Goal: Transaction & Acquisition: Purchase product/service

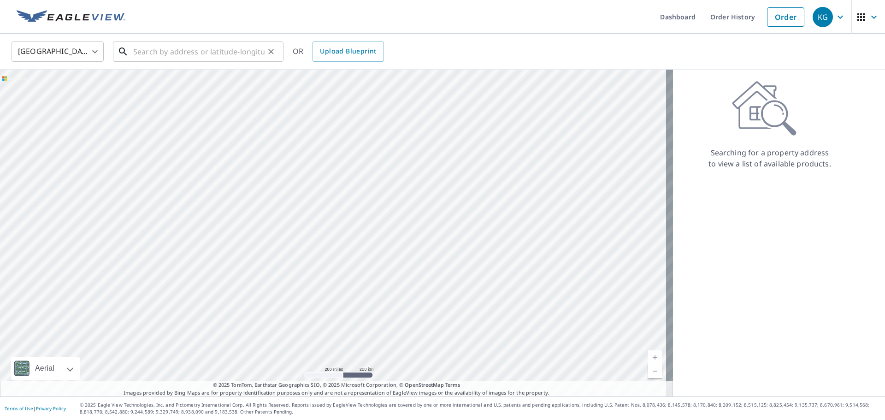
click at [166, 53] on input "text" at bounding box center [198, 52] width 131 height 26
click at [214, 48] on input "text" at bounding box center [198, 52] width 131 height 26
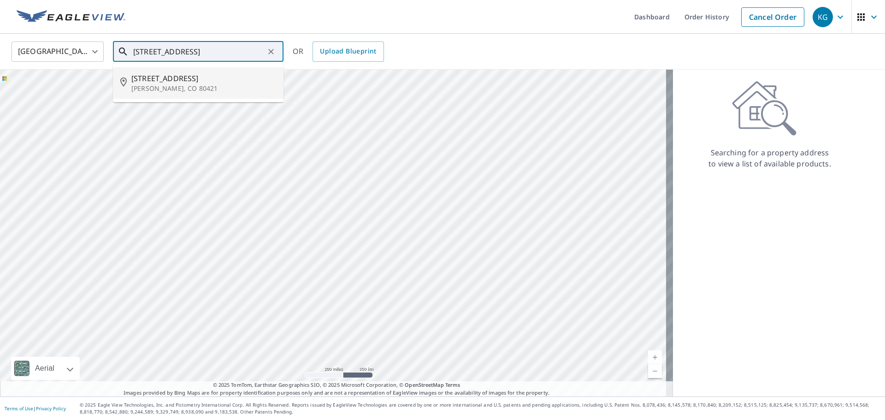
click at [201, 80] on span "[STREET_ADDRESS]" at bounding box center [203, 78] width 145 height 11
type input "[STREET_ADDRESS][PERSON_NAME]"
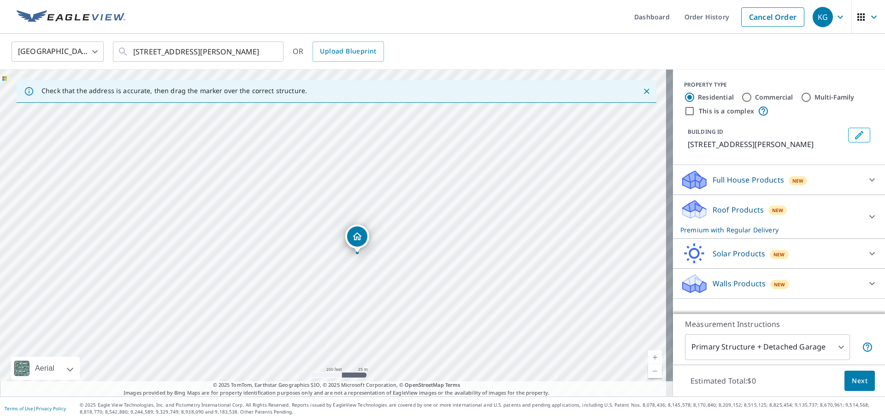
click at [723, 172] on div "Full House Products New" at bounding box center [770, 180] width 181 height 22
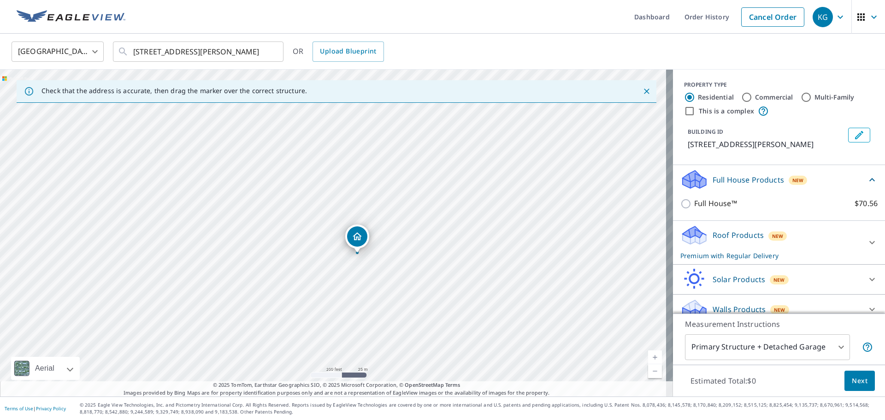
click at [730, 241] on p "Roof Products" at bounding box center [738, 235] width 51 height 11
click at [845, 385] on button "Next" at bounding box center [860, 381] width 30 height 21
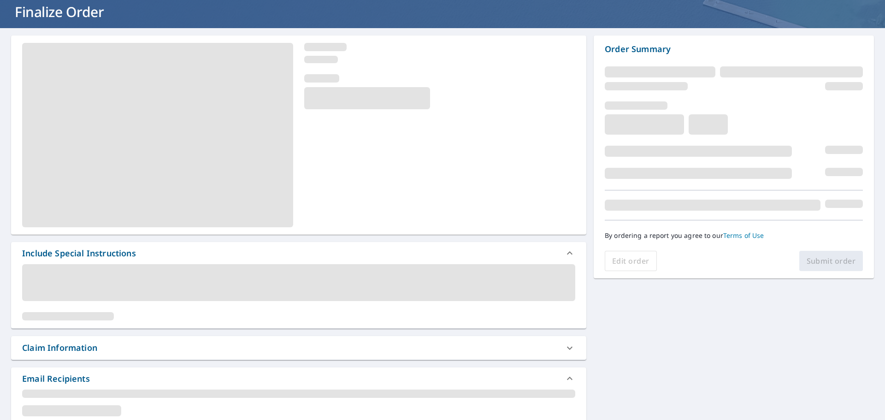
scroll to position [138, 0]
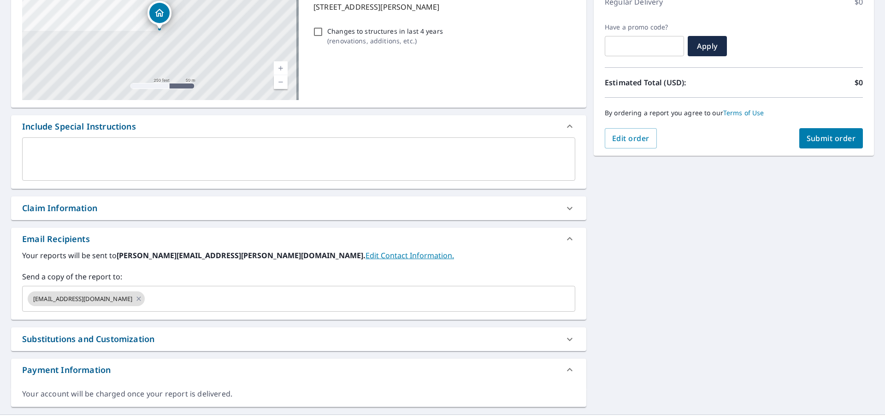
click at [82, 223] on div "[STREET_ADDRESS][PERSON_NAME] A standard road map Aerial A detailed look from a…" at bounding box center [298, 180] width 575 height 453
click at [88, 211] on div "Claim Information" at bounding box center [59, 208] width 75 height 12
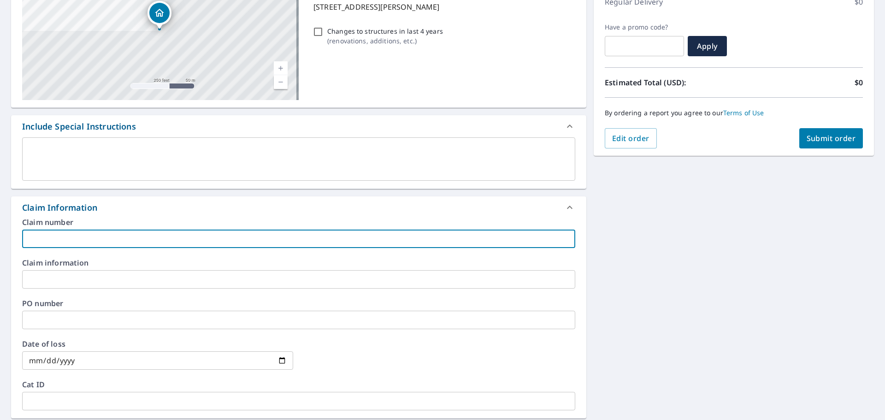
click at [101, 234] on input "text" at bounding box center [298, 239] width 553 height 18
type input "[PERSON_NAME]-vs"
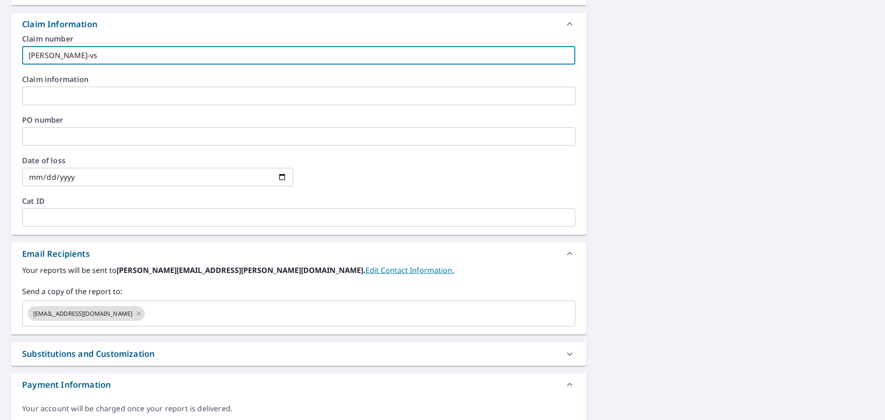
scroll to position [323, 0]
click at [159, 326] on div "Your reports will be sent to [PERSON_NAME][EMAIL_ADDRESS][PERSON_NAME][DOMAIN_N…" at bounding box center [298, 299] width 575 height 70
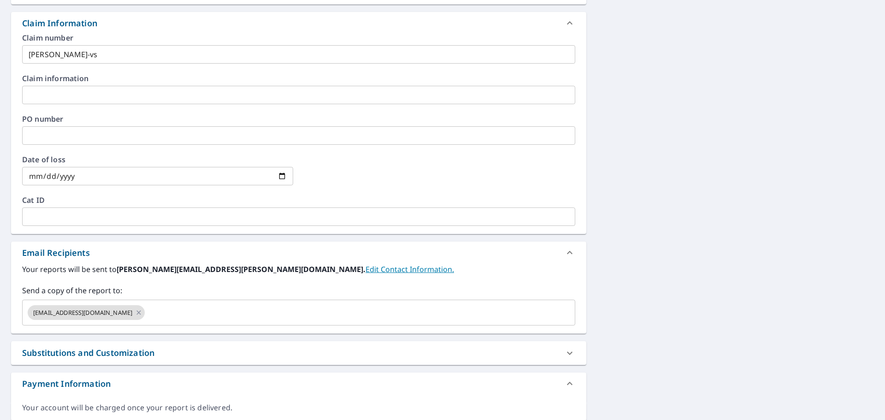
click at [166, 298] on div "Send a copy of the report to: [EMAIL_ADDRESS][DOMAIN_NAME] ​" at bounding box center [298, 305] width 553 height 41
click at [161, 314] on input "text" at bounding box center [351, 313] width 411 height 18
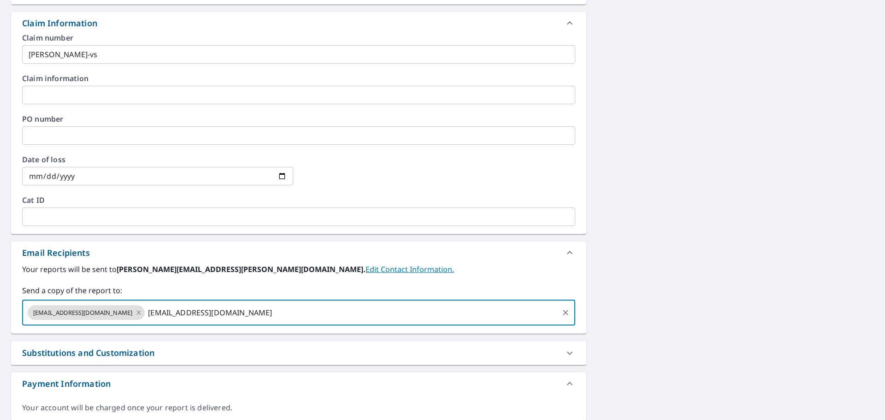
type input "[EMAIL_ADDRESS][DOMAIN_NAME]"
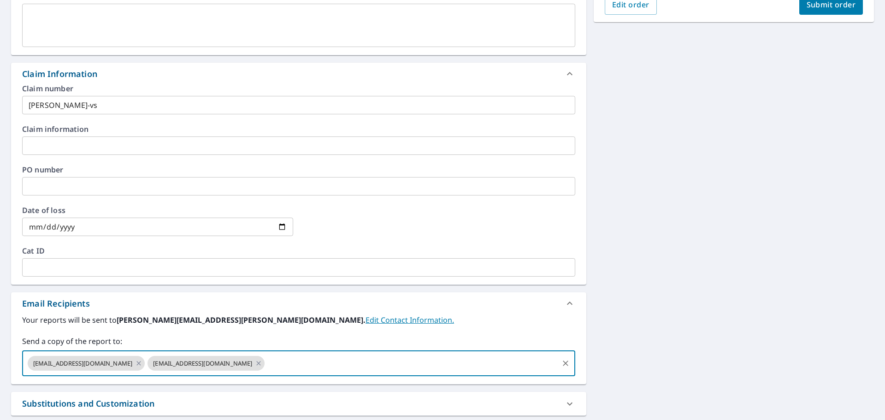
scroll to position [138, 0]
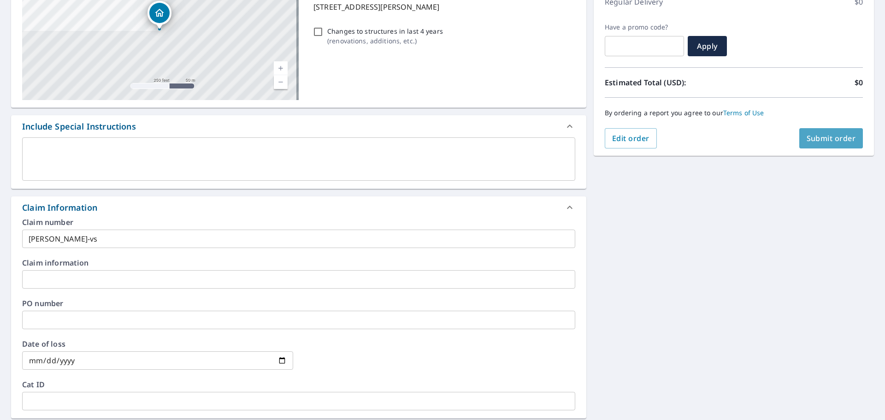
click at [819, 141] on span "Submit order" at bounding box center [831, 138] width 49 height 10
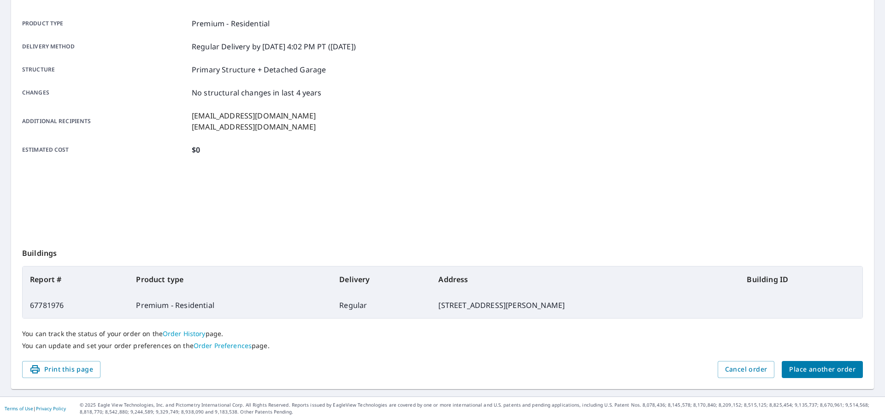
scroll to position [123, 0]
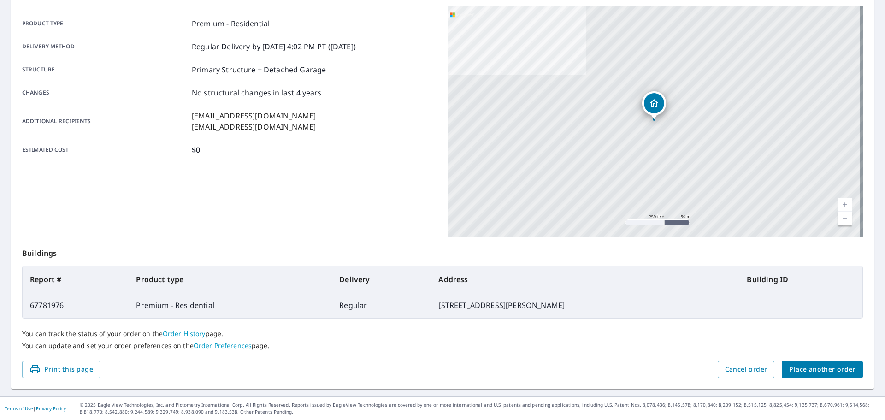
click at [819, 363] on button "Place another order" at bounding box center [822, 369] width 81 height 17
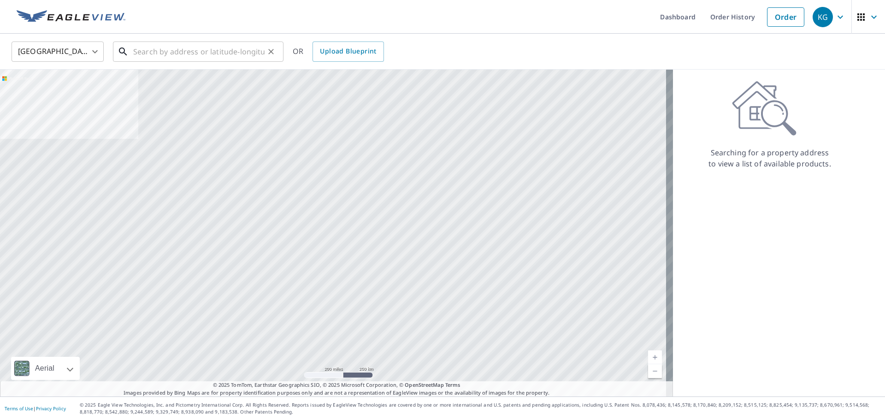
click at [236, 57] on input "text" at bounding box center [198, 52] width 131 height 26
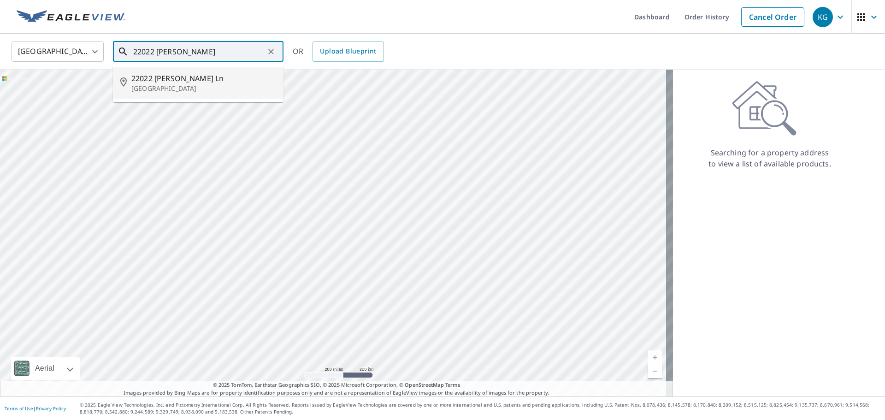
click at [174, 93] on p "[GEOGRAPHIC_DATA]" at bounding box center [203, 88] width 145 height 9
type input "[STREET_ADDRESS][PERSON_NAME]"
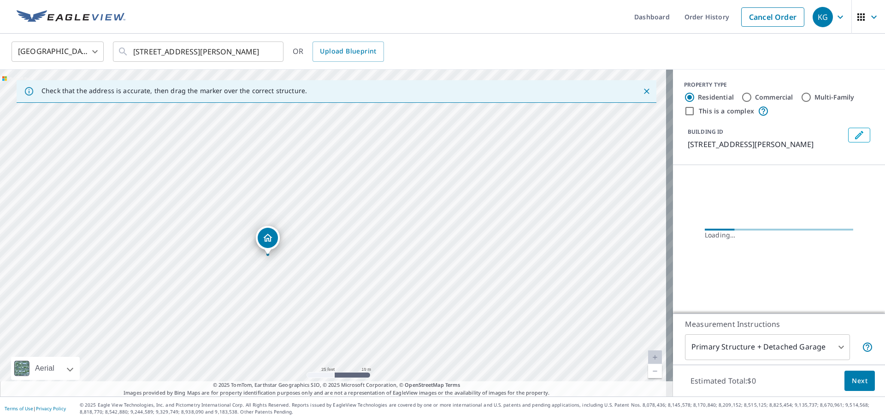
click at [857, 383] on span "Next" at bounding box center [860, 381] width 16 height 12
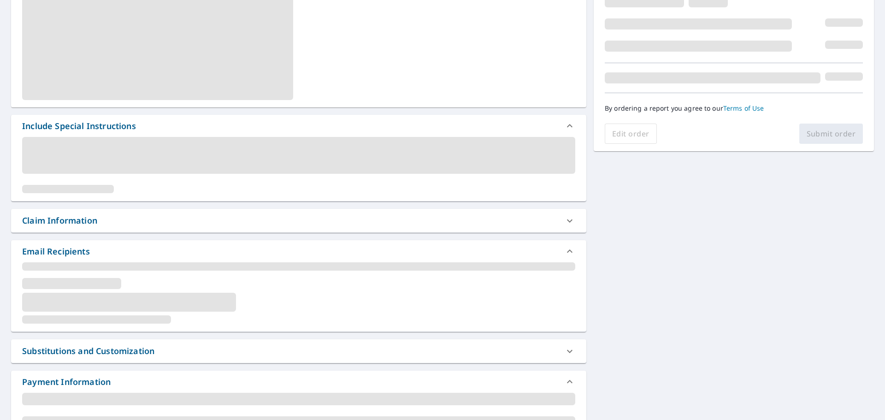
scroll to position [156, 0]
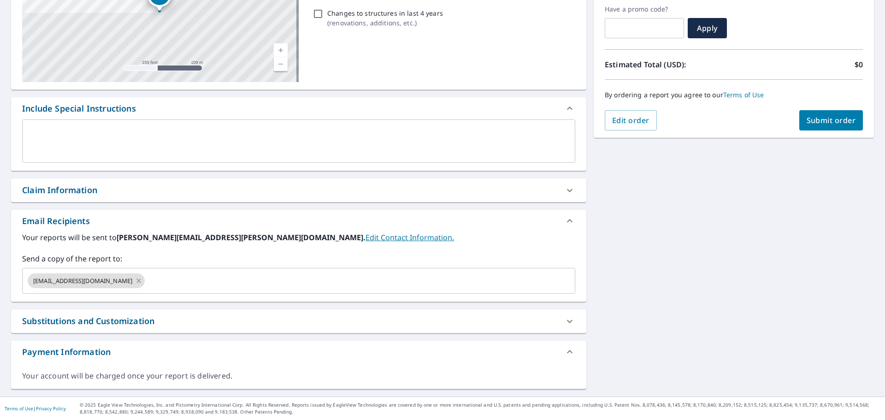
click at [99, 190] on div "Claim Information" at bounding box center [290, 190] width 537 height 12
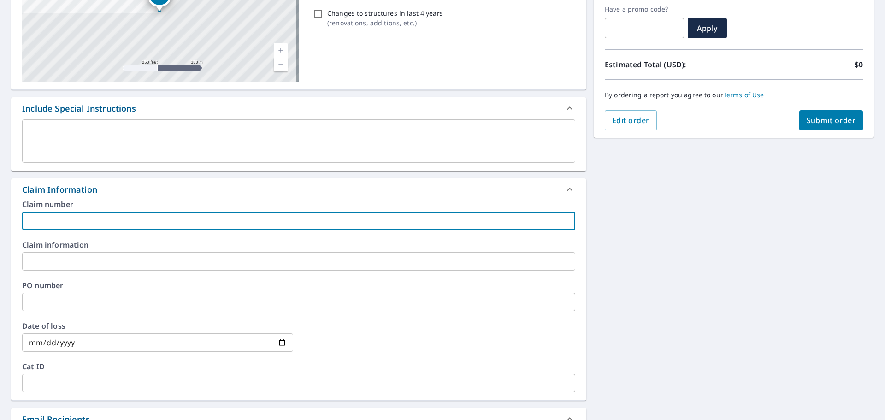
click at [95, 221] on input "text" at bounding box center [298, 221] width 553 height 18
type input "[PERSON_NAME]-vs"
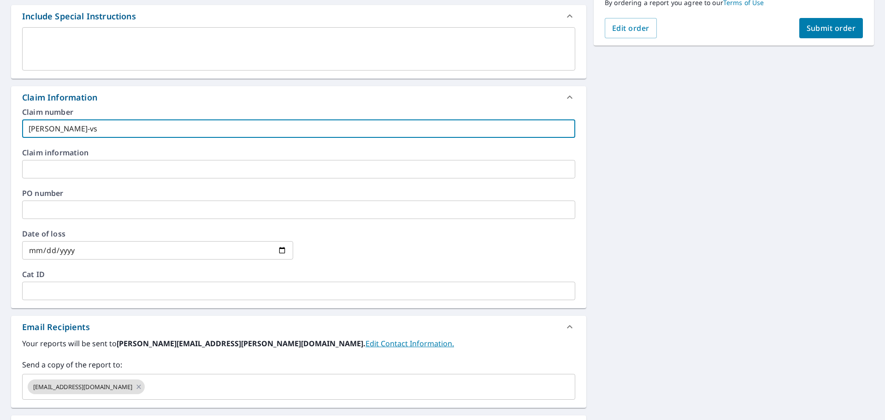
scroll to position [295, 0]
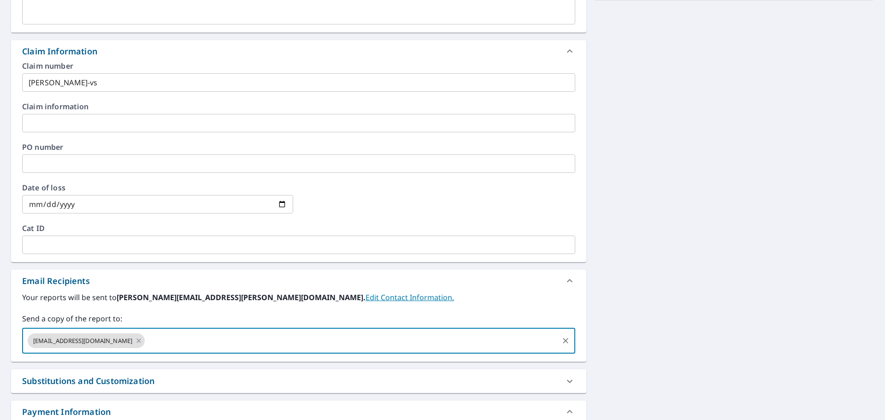
click at [146, 333] on input "text" at bounding box center [351, 341] width 411 height 18
type input "[PERSON_NAME][EMAIL_ADDRESS][PERSON_NAME][DOMAIN_NAME]"
click at [732, 197] on div "[STREET_ADDRESS][PERSON_NAME] Aerial Road A standard road map Aerial A detailed…" at bounding box center [442, 124] width 885 height 666
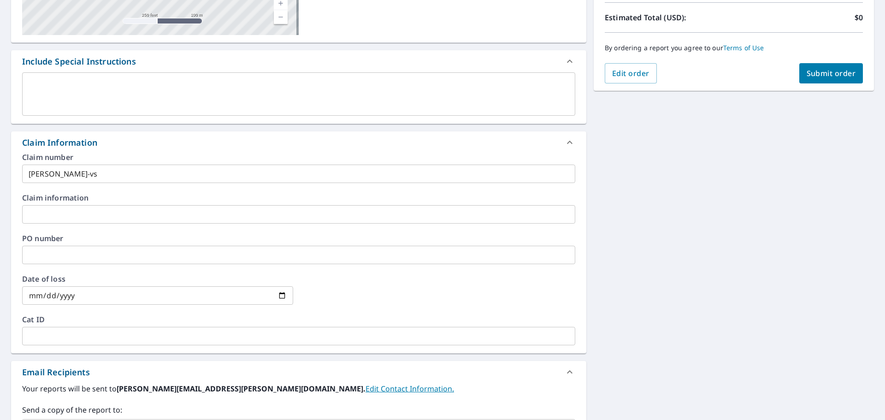
scroll to position [202, 0]
click at [807, 71] on span "Submit order" at bounding box center [831, 74] width 49 height 10
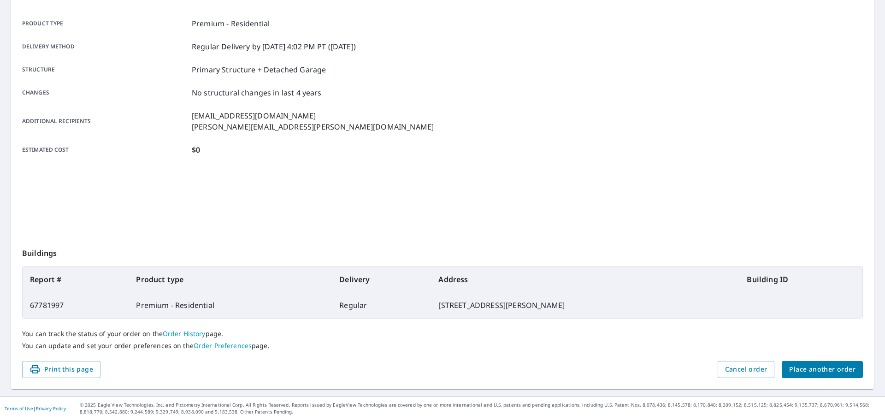
scroll to position [123, 0]
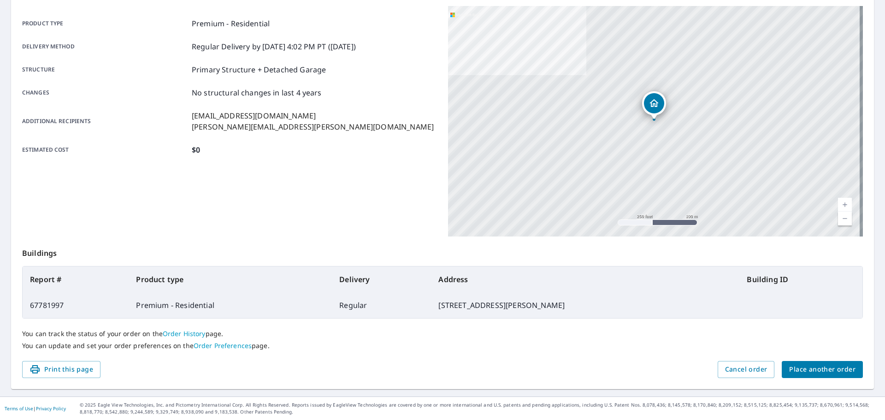
click at [812, 368] on span "Place another order" at bounding box center [822, 370] width 66 height 12
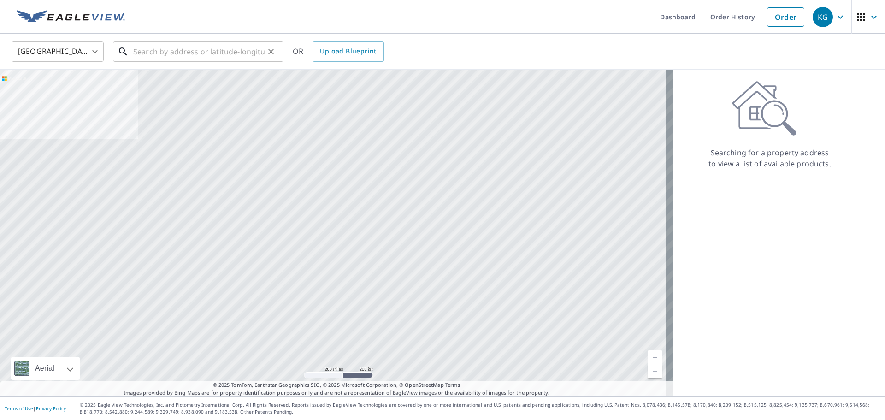
click at [174, 57] on input "text" at bounding box center [198, 52] width 131 height 26
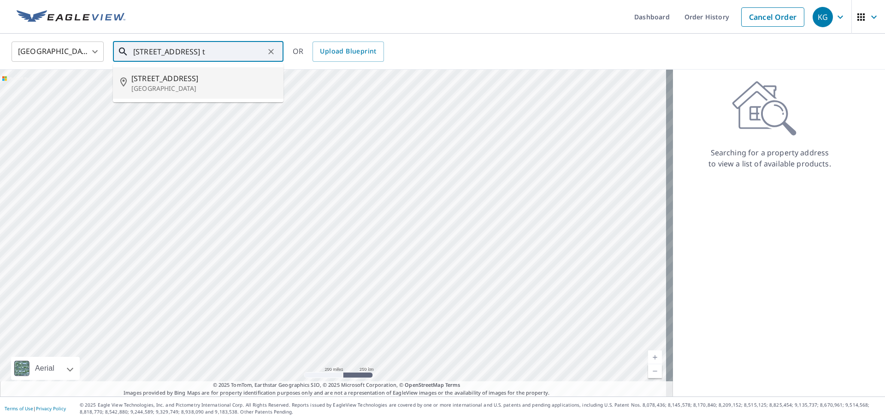
click at [187, 81] on span "[STREET_ADDRESS]" at bounding box center [203, 78] width 145 height 11
type input "[STREET_ADDRESS]"
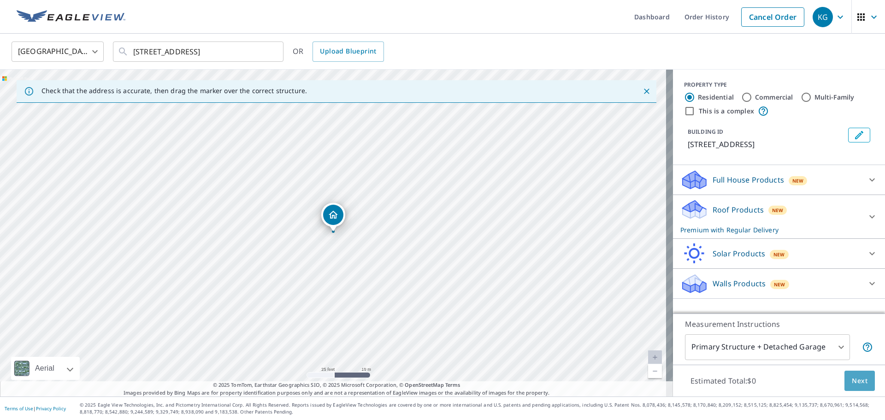
click at [864, 387] on button "Next" at bounding box center [860, 381] width 30 height 21
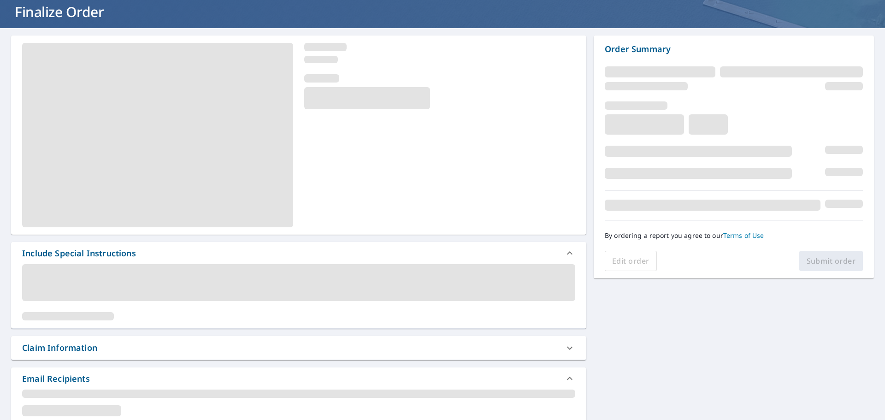
scroll to position [138, 0]
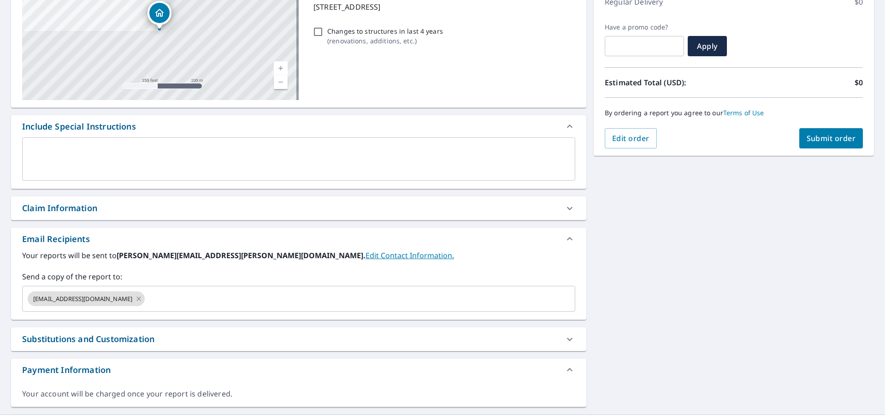
click at [162, 211] on div "Claim Information" at bounding box center [290, 208] width 537 height 12
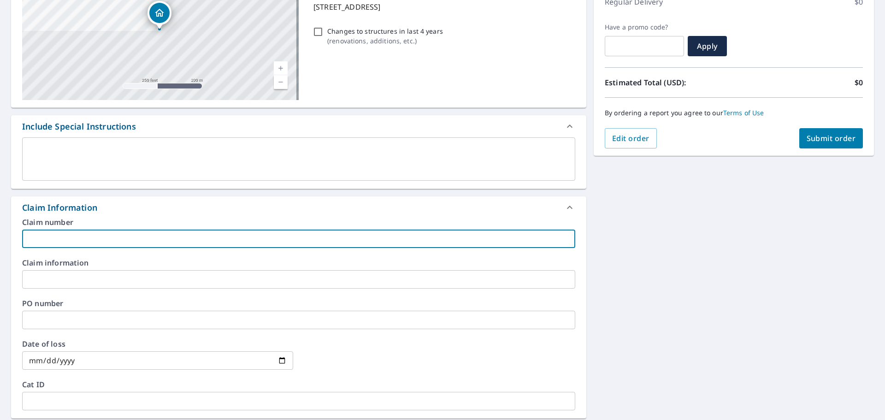
click at [148, 237] on input "text" at bounding box center [298, 239] width 553 height 18
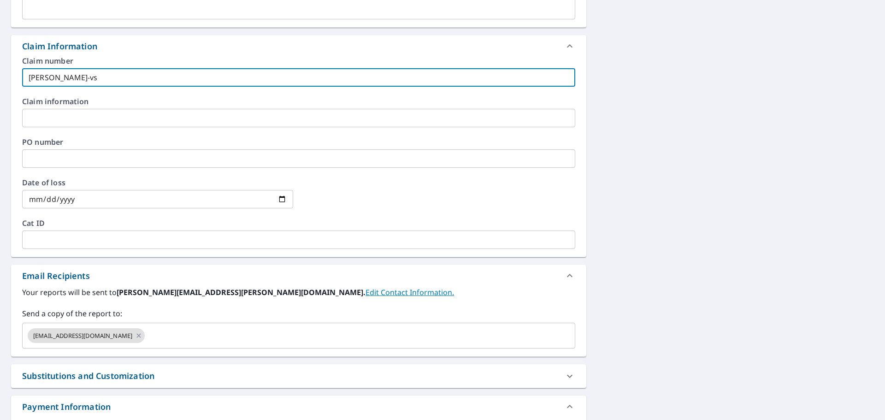
scroll to position [323, 0]
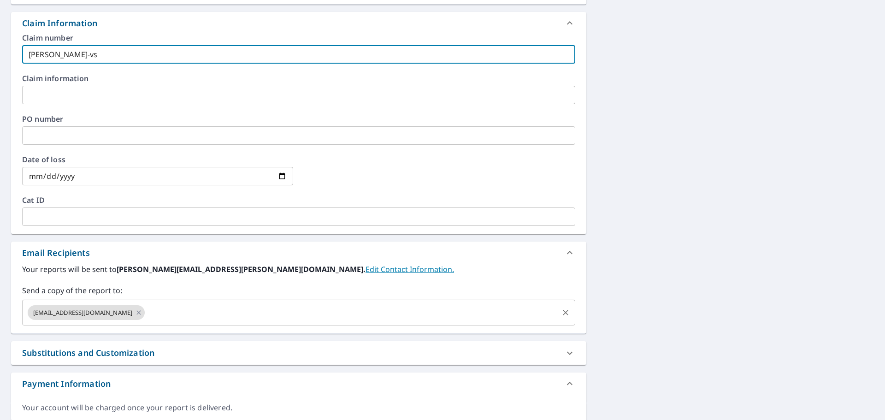
type input "[PERSON_NAME]-vs"
click at [175, 308] on input "text" at bounding box center [351, 313] width 411 height 18
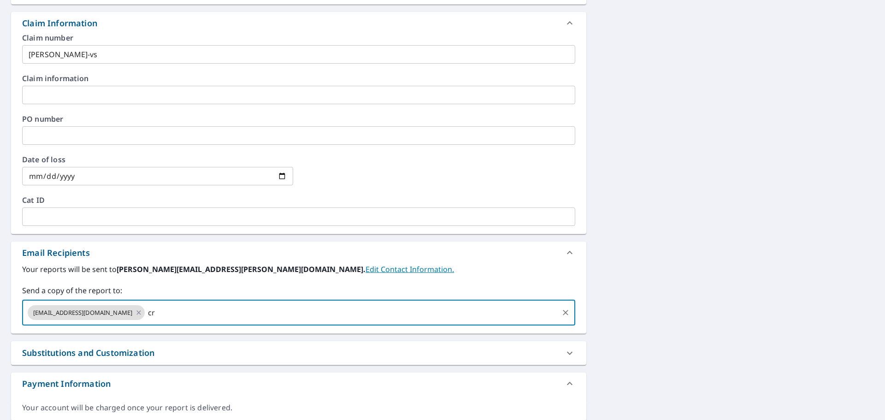
type input "c"
type input "[EMAIL_ADDRESS][DOMAIN_NAME]"
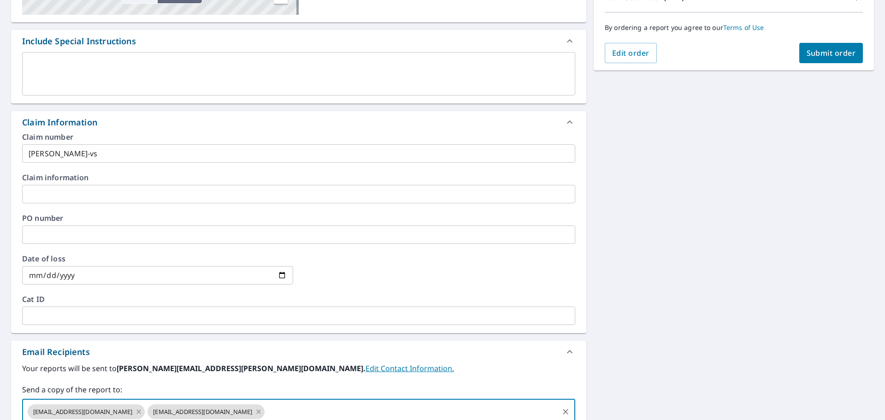
scroll to position [138, 0]
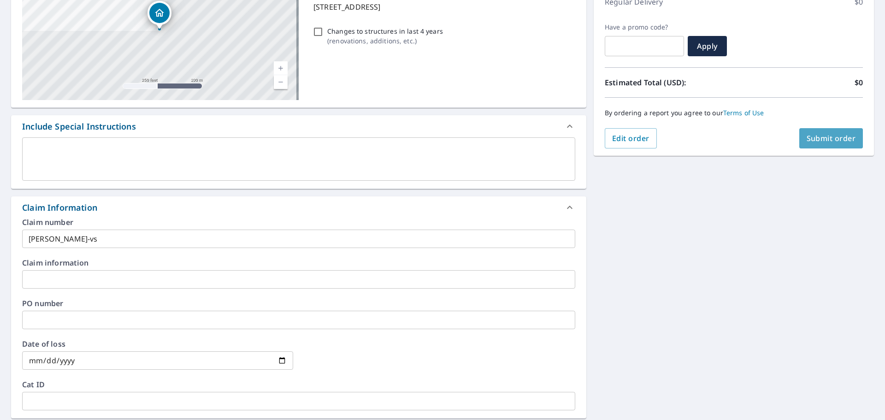
click at [833, 135] on span "Submit order" at bounding box center [831, 138] width 49 height 10
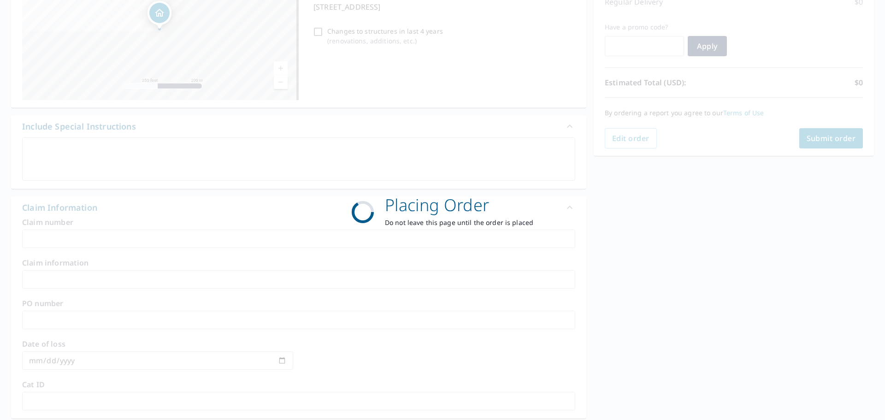
scroll to position [123, 0]
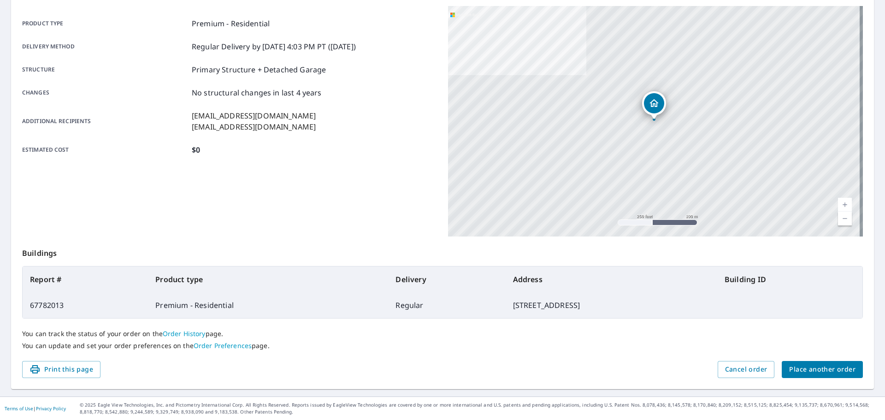
click at [807, 365] on span "Place another order" at bounding box center [822, 370] width 66 height 12
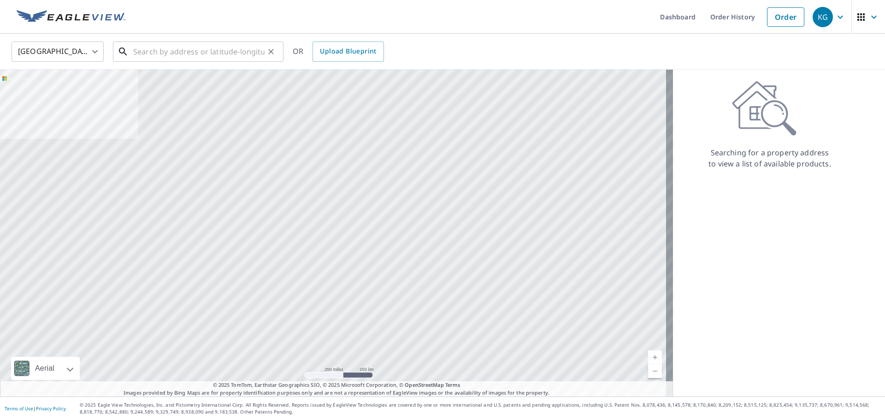
click at [229, 60] on input "text" at bounding box center [198, 52] width 131 height 26
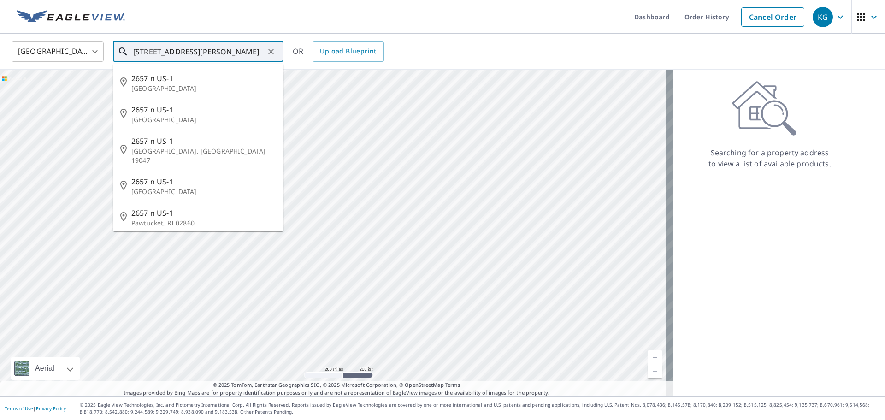
scroll to position [0, 7]
type input "[STREET_ADDRESS][PERSON_NAME]"
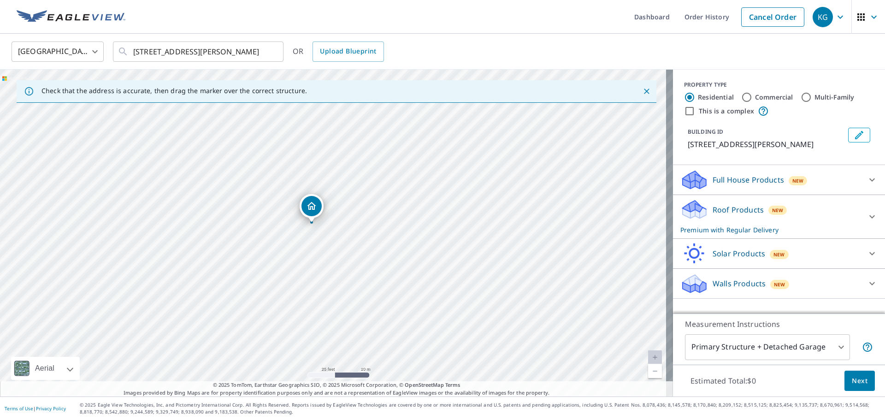
drag, startPoint x: 329, startPoint y: 202, endPoint x: 313, endPoint y: 215, distance: 20.6
click at [266, 47] on div at bounding box center [271, 51] width 12 height 13
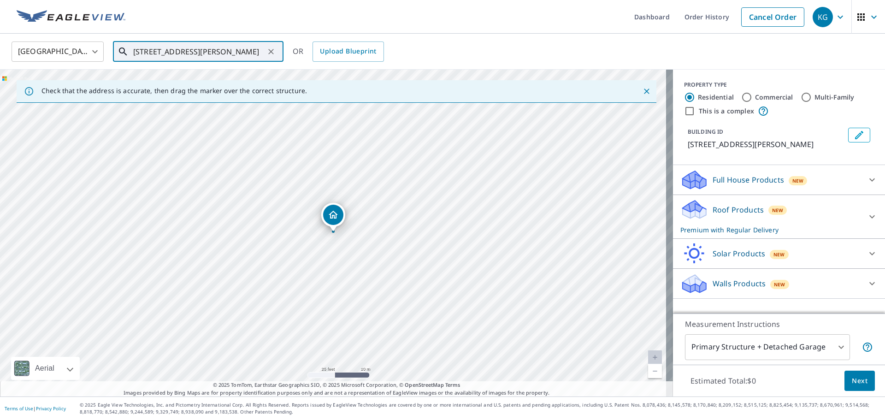
scroll to position [0, 7]
click at [272, 51] on icon "Clear" at bounding box center [270, 51] width 9 height 9
drag, startPoint x: 197, startPoint y: 43, endPoint x: 203, endPoint y: 48, distance: 7.6
click at [197, 43] on input "text" at bounding box center [198, 52] width 131 height 26
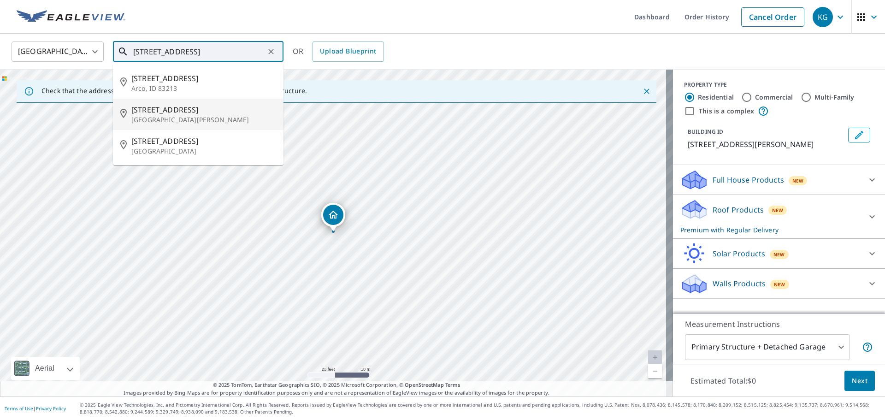
click at [182, 112] on span "[STREET_ADDRESS]" at bounding box center [203, 109] width 145 height 11
type input "[STREET_ADDRESS][PERSON_NAME]"
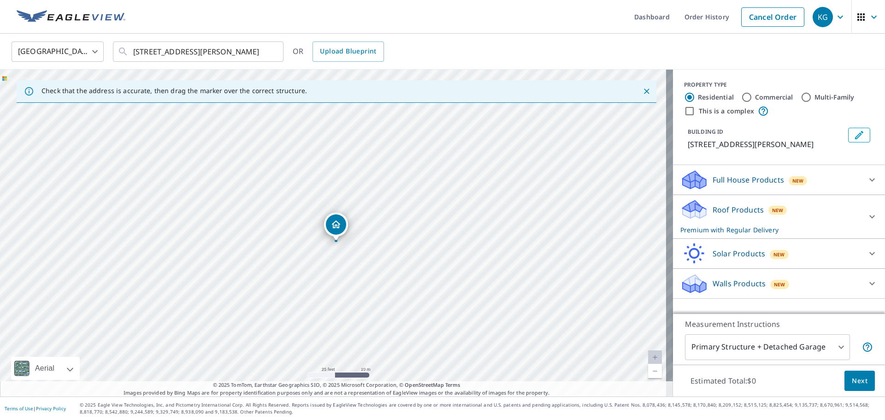
drag, startPoint x: 335, startPoint y: 221, endPoint x: 337, endPoint y: 230, distance: 9.5
click at [854, 376] on span "Next" at bounding box center [860, 381] width 16 height 12
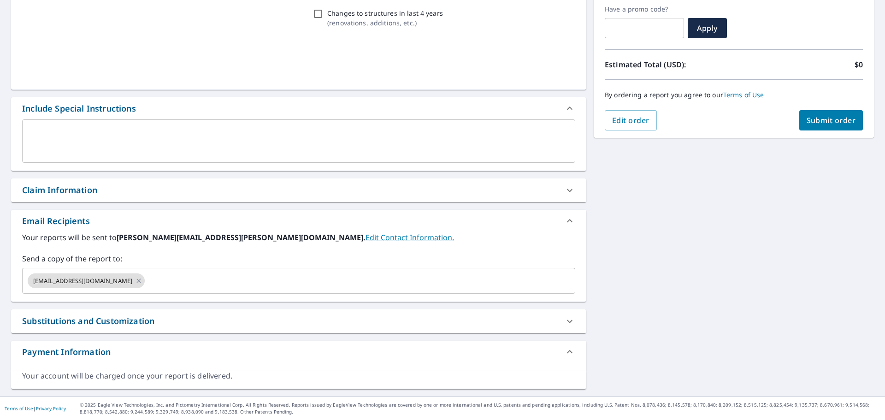
scroll to position [156, 0]
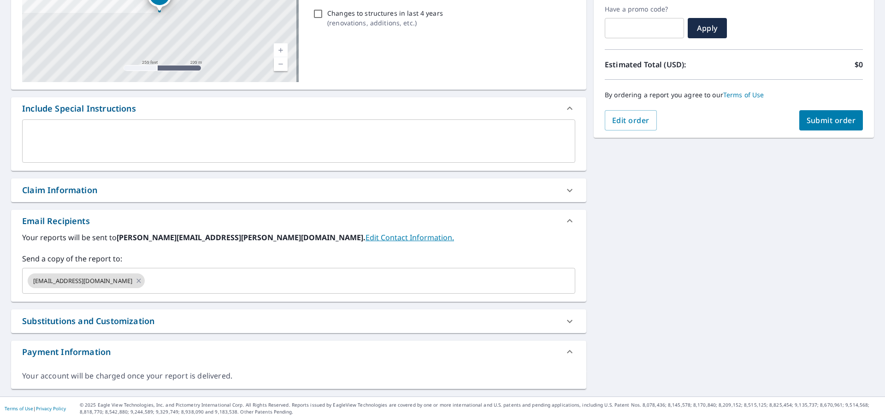
click at [103, 184] on div "Claim Information" at bounding box center [290, 190] width 537 height 12
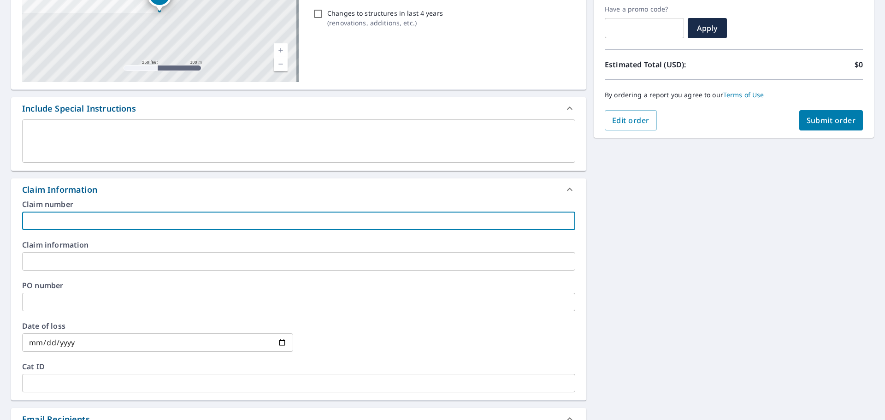
click at [101, 225] on input "text" at bounding box center [298, 221] width 553 height 18
type input "[PERSON_NAME]-vs"
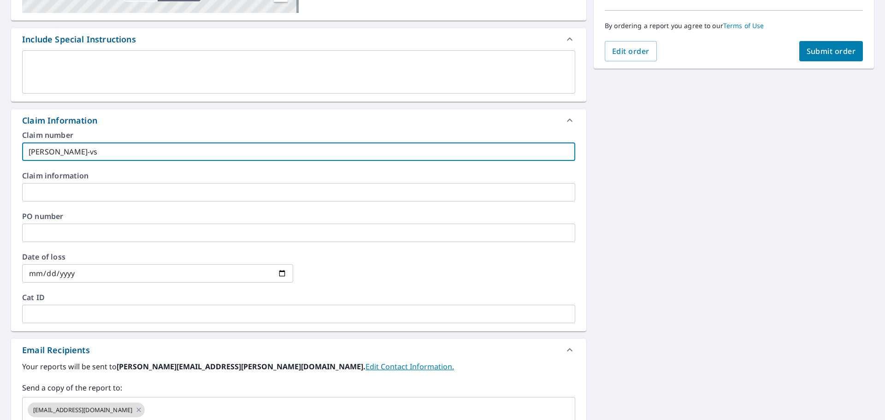
scroll to position [295, 0]
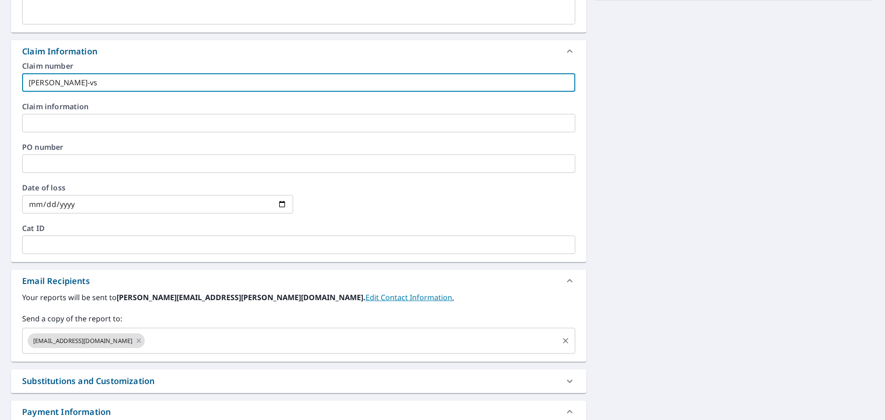
click at [185, 345] on input "text" at bounding box center [351, 341] width 411 height 18
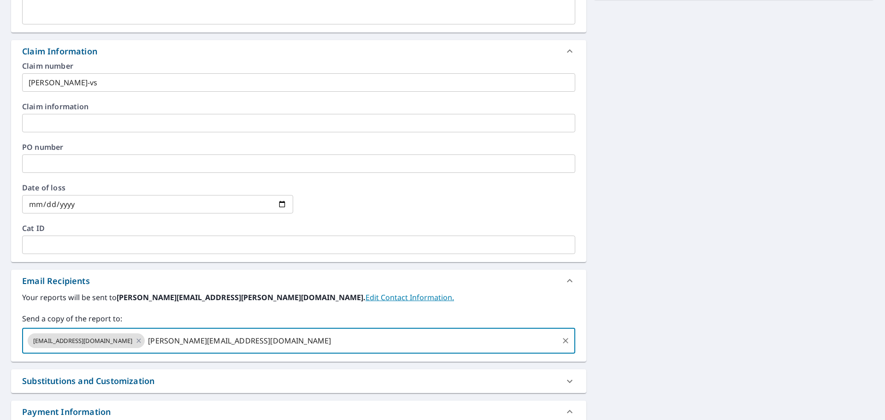
type input "[PERSON_NAME][EMAIL_ADDRESS][DOMAIN_NAME]"
click at [666, 251] on div "[STREET_ADDRESS][PERSON_NAME] Aerial Road A standard road map Aerial A detailed…" at bounding box center [442, 124] width 885 height 666
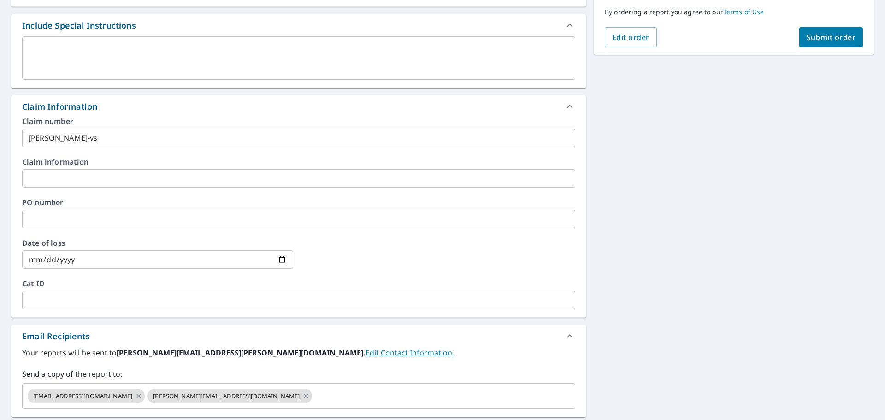
scroll to position [110, 0]
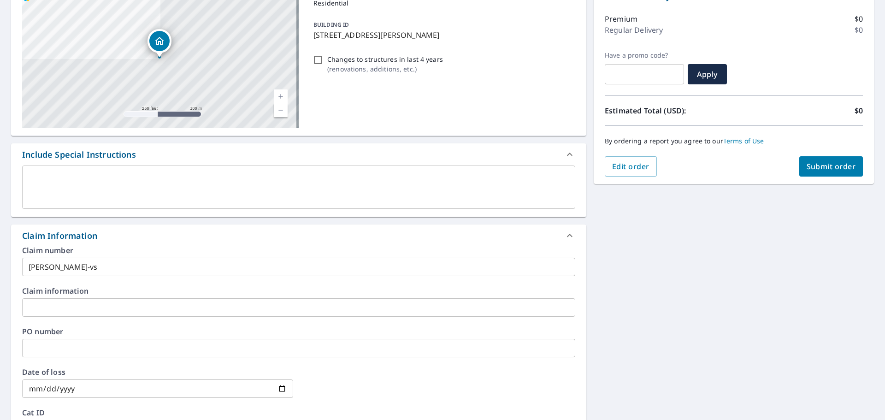
click at [811, 158] on button "Submit order" at bounding box center [831, 166] width 64 height 20
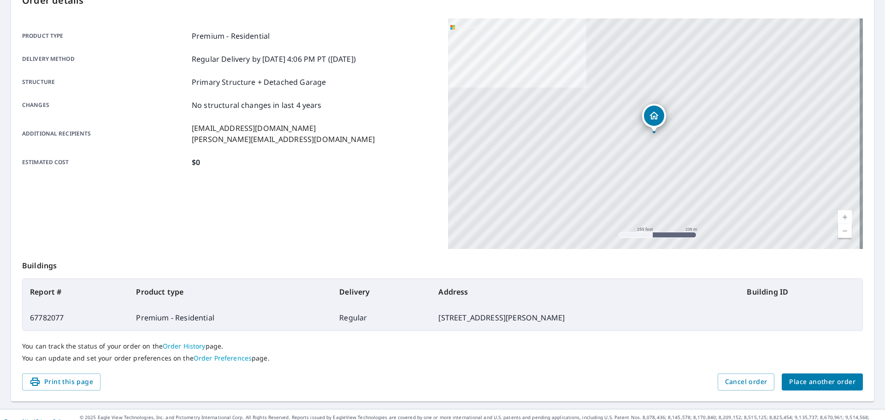
click at [806, 388] on button "Place another order" at bounding box center [822, 381] width 81 height 17
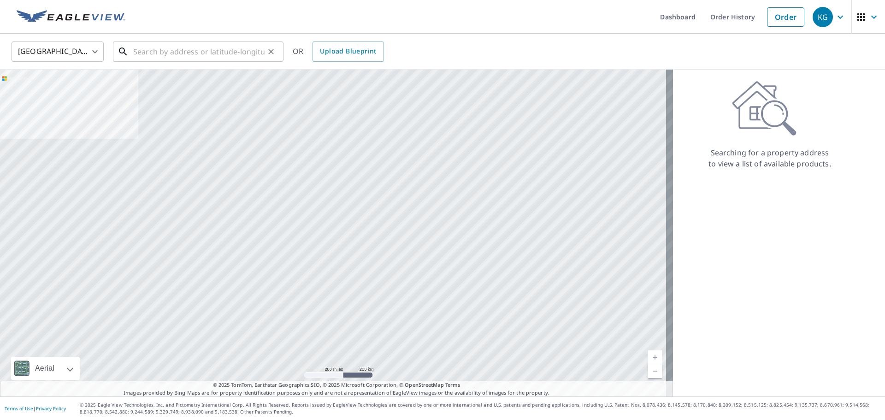
click at [222, 39] on input "text" at bounding box center [198, 52] width 131 height 26
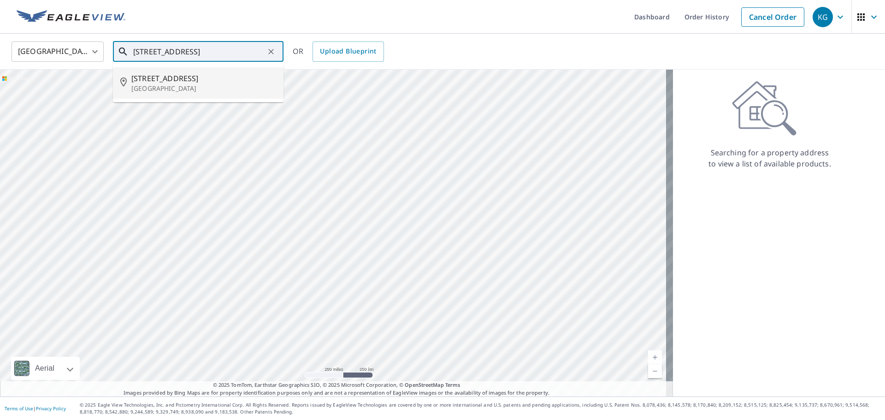
click at [184, 90] on p "[GEOGRAPHIC_DATA]" at bounding box center [203, 88] width 145 height 9
type input "[STREET_ADDRESS]"
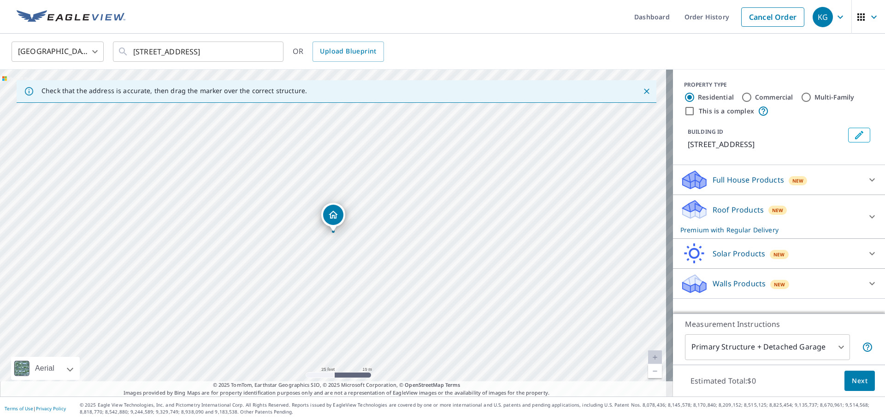
click at [700, 181] on icon at bounding box center [694, 180] width 28 height 22
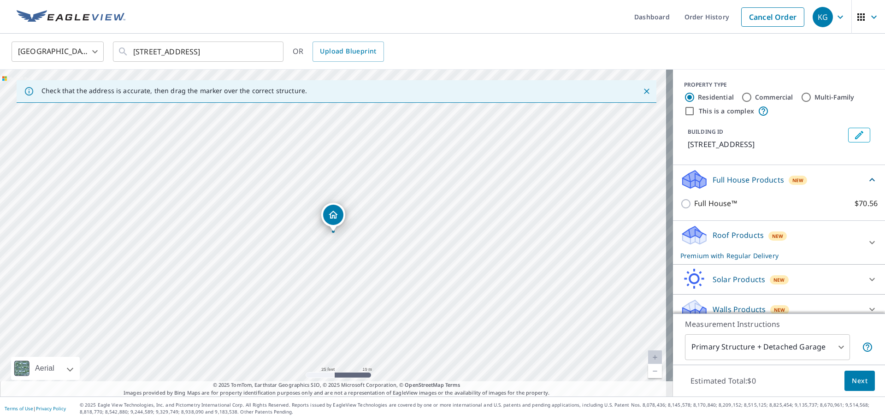
click at [714, 235] on p "Roof Products" at bounding box center [738, 235] width 51 height 11
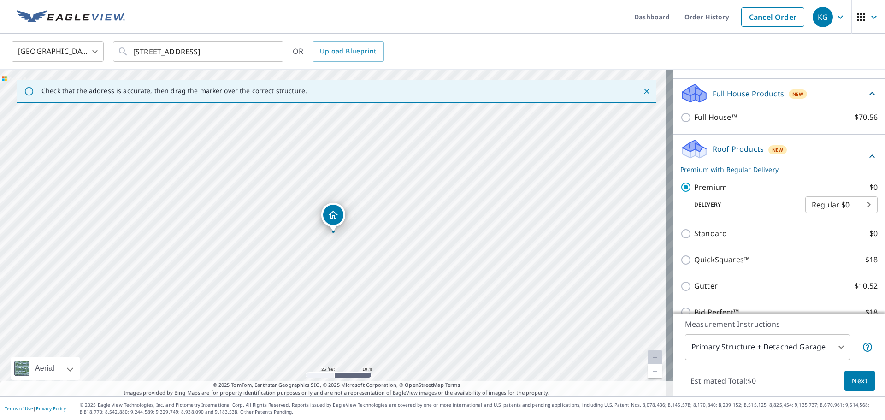
scroll to position [70, 0]
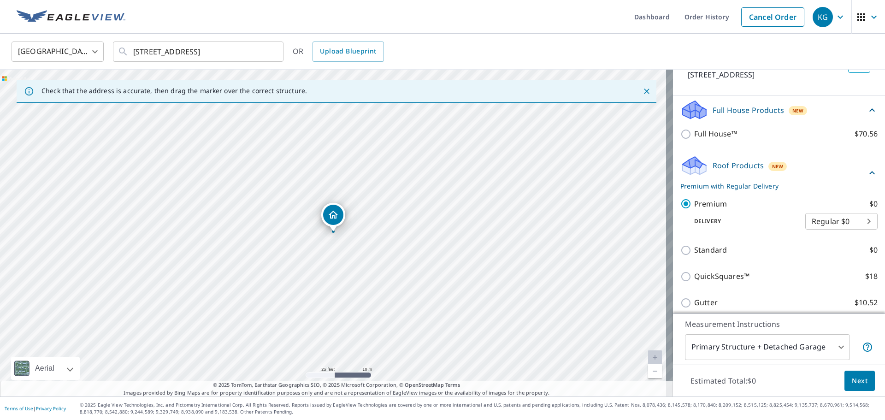
click at [859, 378] on span "Next" at bounding box center [860, 381] width 16 height 12
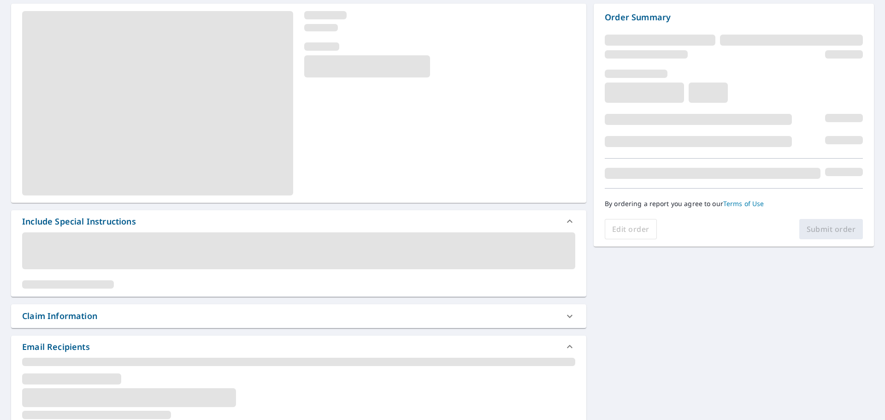
scroll to position [92, 0]
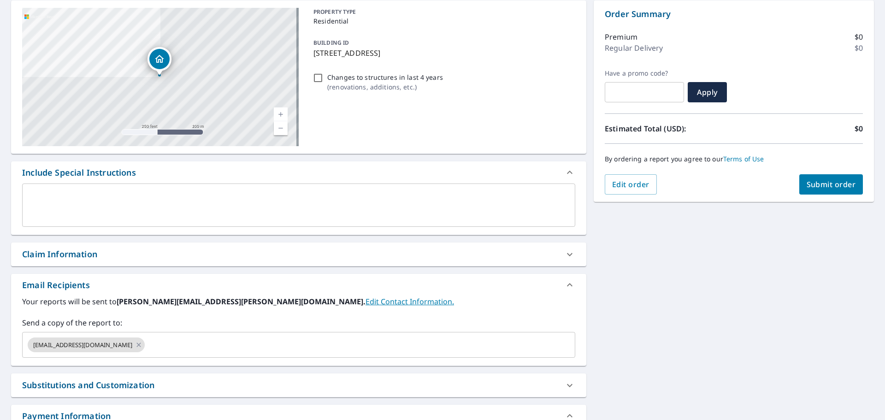
click at [124, 256] on div "Claim Information" at bounding box center [290, 254] width 537 height 12
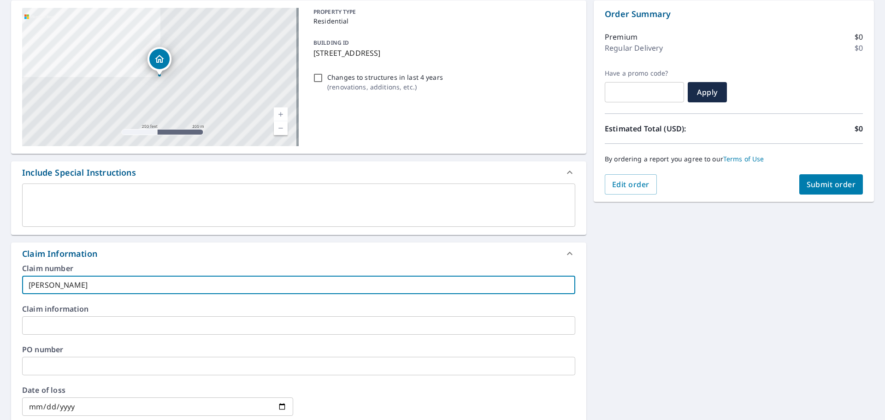
click at [118, 284] on input "[PERSON_NAME]" at bounding box center [298, 285] width 553 height 18
type input "[PERSON_NAME]-vs"
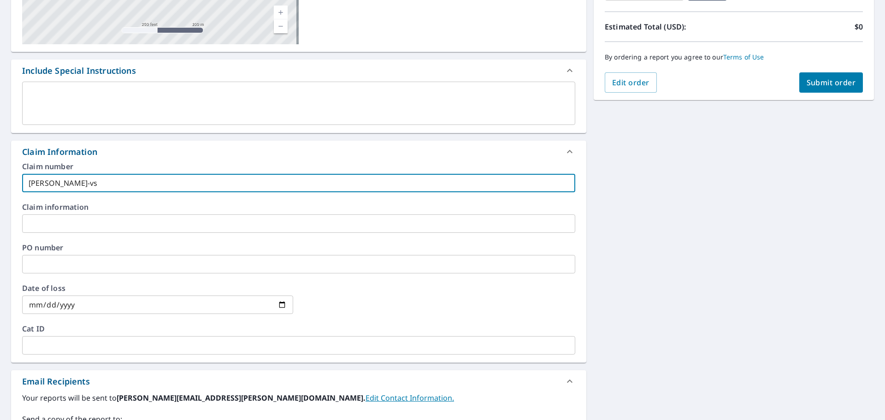
scroll to position [355, 0]
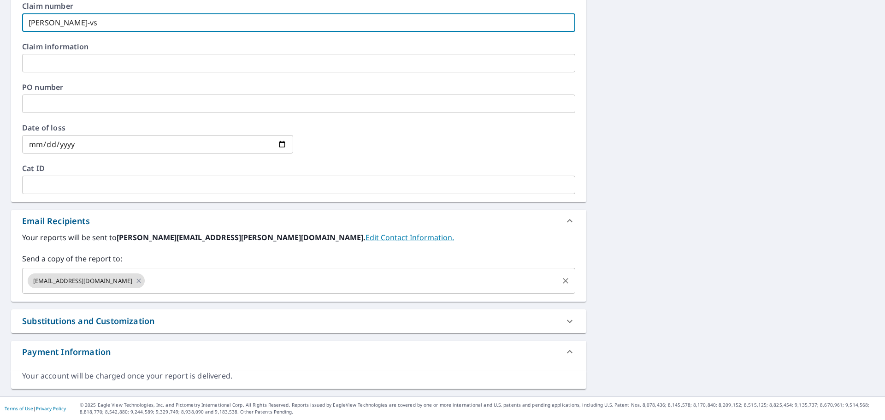
click at [174, 290] on div "[EMAIL_ADDRESS][DOMAIN_NAME] ​" at bounding box center [298, 281] width 553 height 26
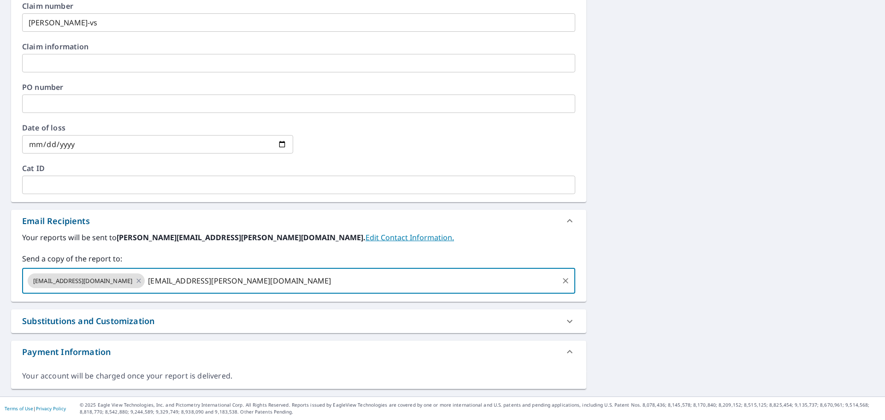
type input "[EMAIL_ADDRESS][PERSON_NAME][DOMAIN_NAME]"
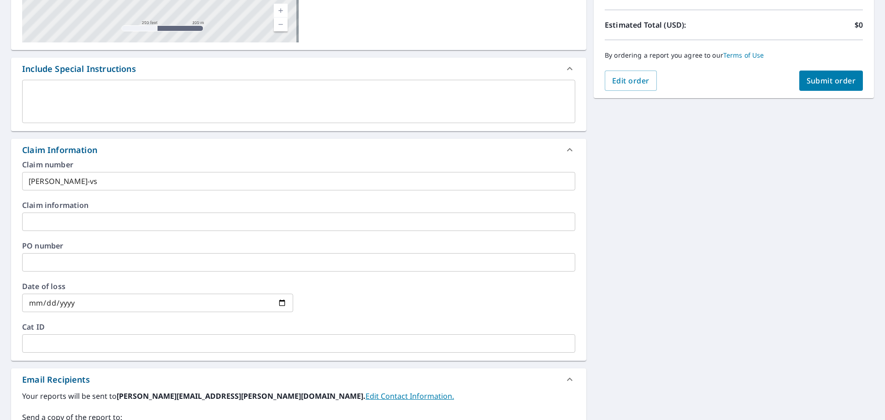
scroll to position [170, 0]
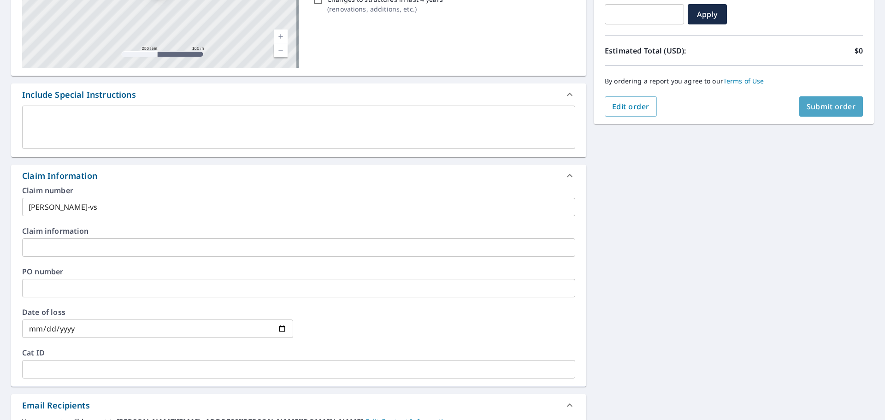
click at [810, 110] on span "Submit order" at bounding box center [831, 106] width 49 height 10
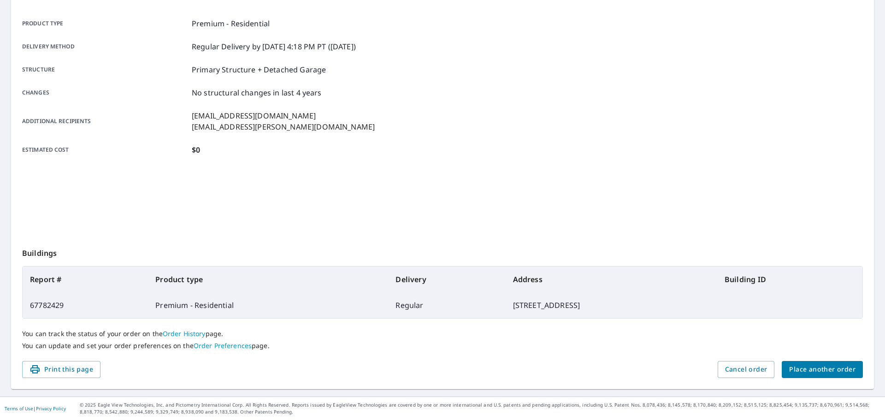
scroll to position [123, 0]
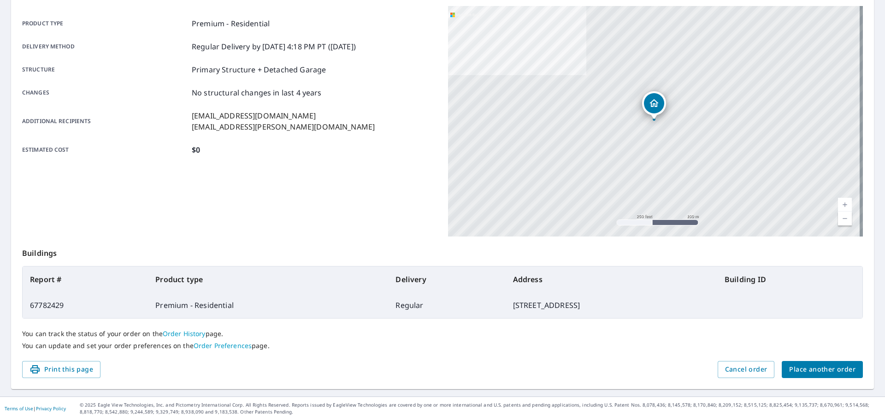
click at [782, 364] on button "Place another order" at bounding box center [822, 369] width 81 height 17
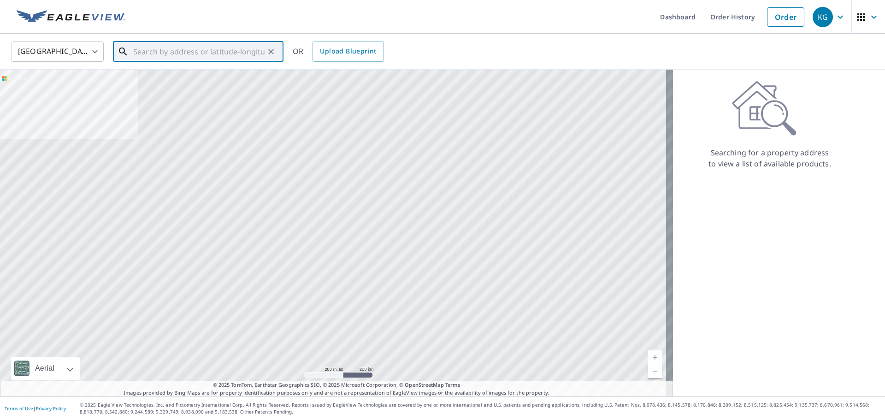
click at [229, 51] on input "text" at bounding box center [198, 52] width 131 height 26
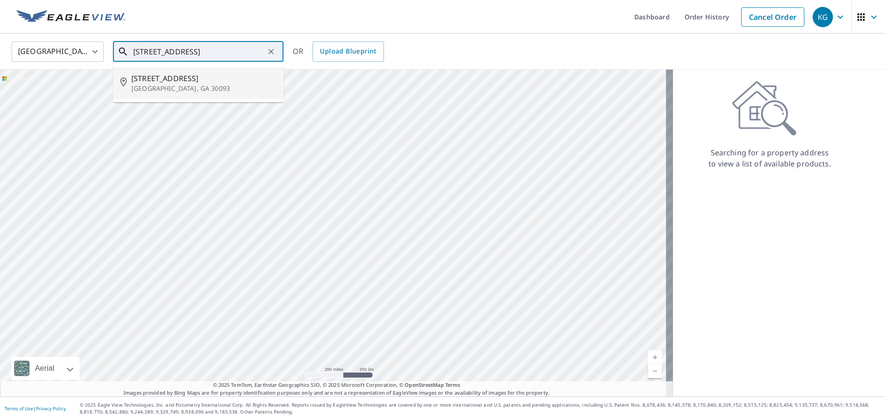
click at [203, 71] on li "[STREET_ADDRESS][PERSON_NAME]" at bounding box center [198, 82] width 171 height 31
type input "[STREET_ADDRESS][PERSON_NAME]"
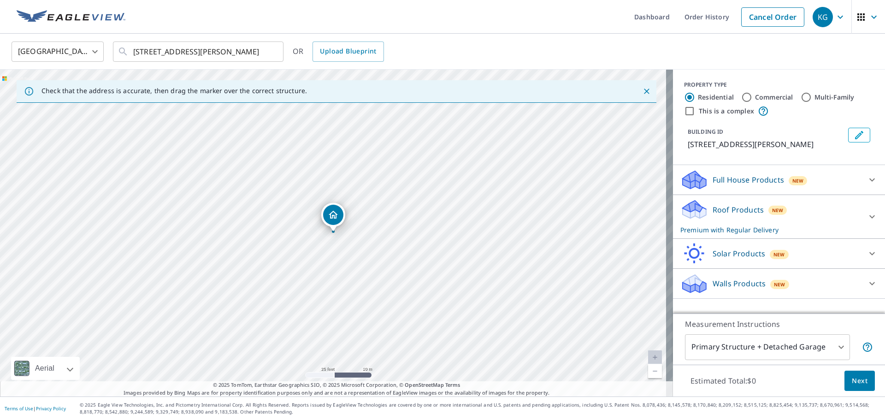
click at [852, 382] on span "Next" at bounding box center [860, 381] width 16 height 12
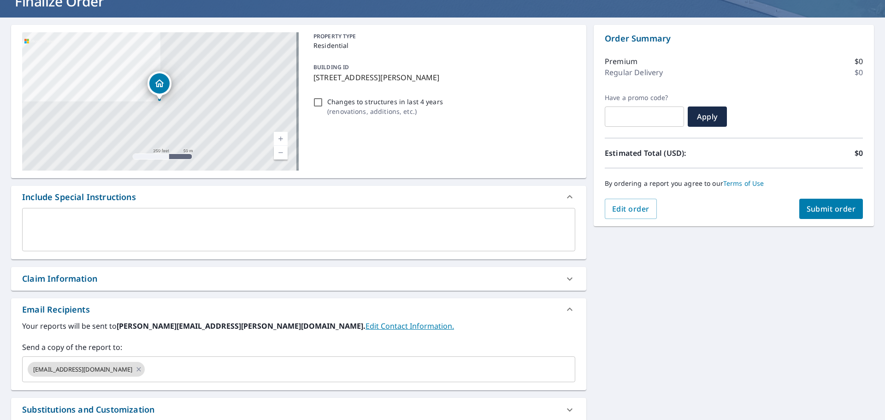
scroll to position [64, 0]
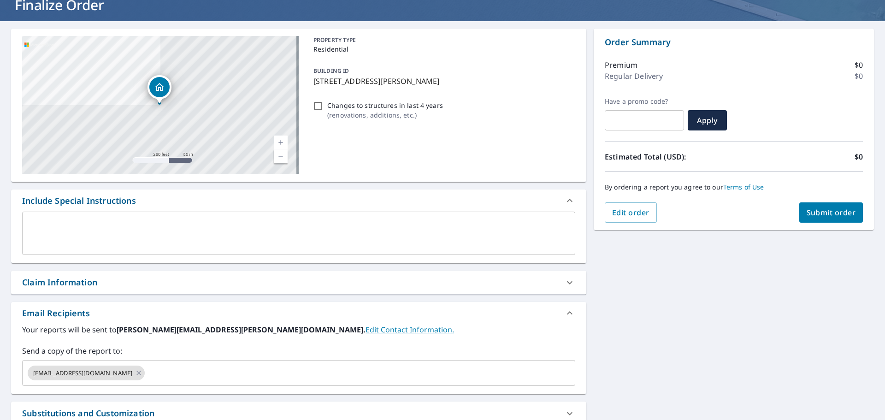
drag, startPoint x: 148, startPoint y: 278, endPoint x: 138, endPoint y: 290, distance: 16.1
click at [148, 278] on div "Claim Information" at bounding box center [290, 282] width 537 height 12
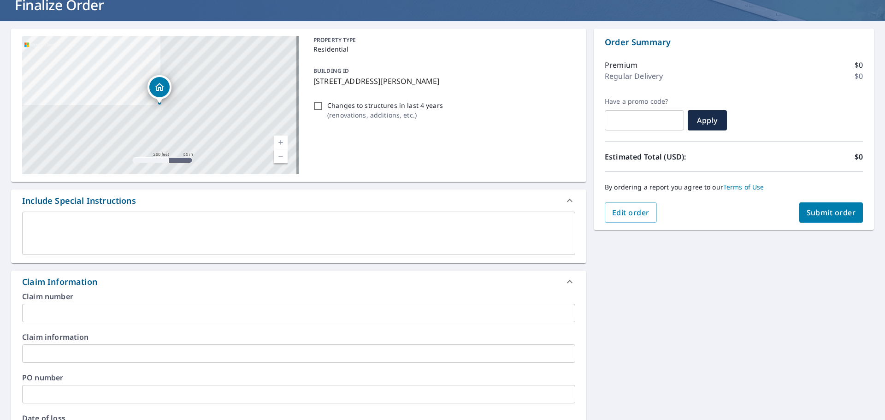
click at [133, 314] on input "text" at bounding box center [298, 313] width 553 height 18
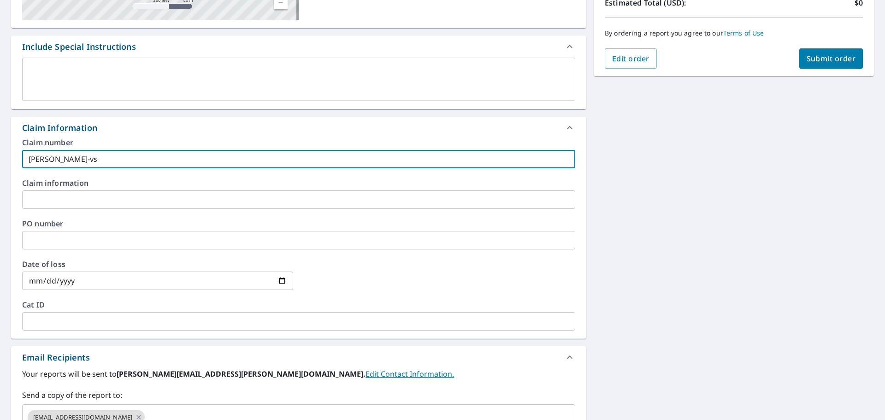
scroll to position [295, 0]
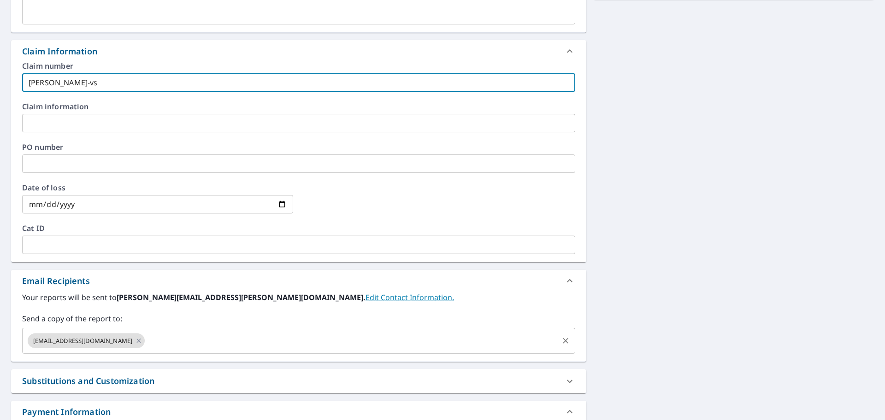
type input "[PERSON_NAME]-vs"
click at [167, 344] on input "text" at bounding box center [351, 341] width 411 height 18
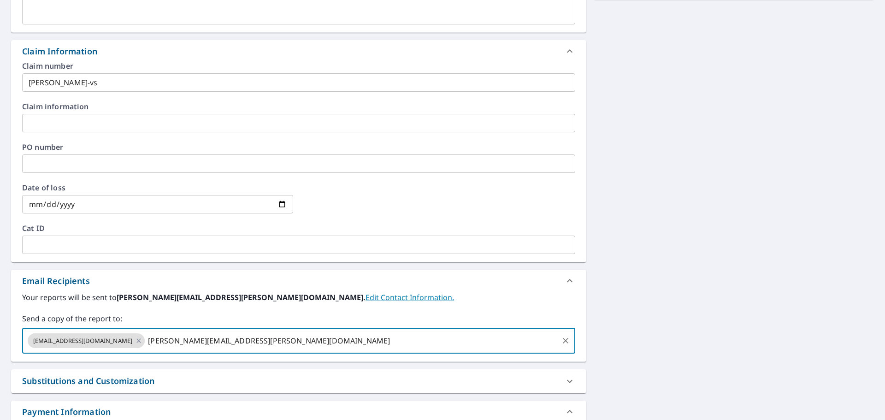
type input "[PERSON_NAME][EMAIL_ADDRESS][PERSON_NAME][DOMAIN_NAME]"
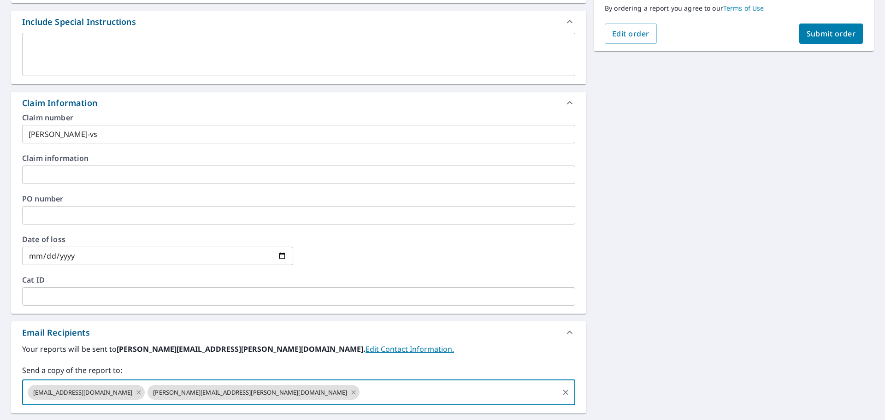
scroll to position [202, 0]
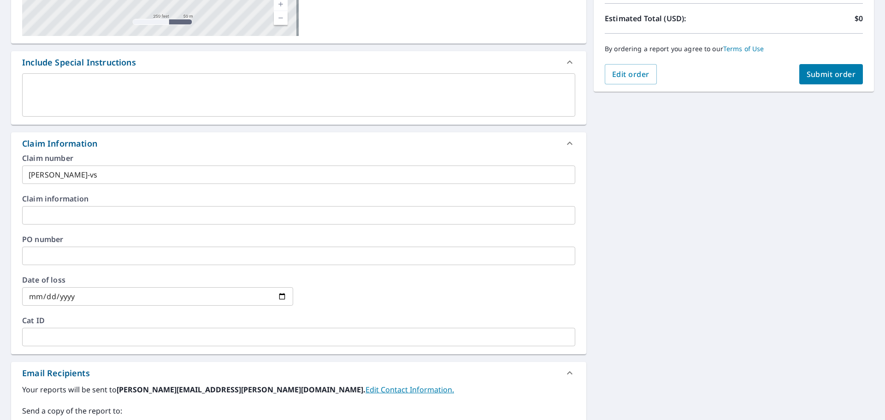
click at [825, 65] on button "Submit order" at bounding box center [831, 74] width 64 height 20
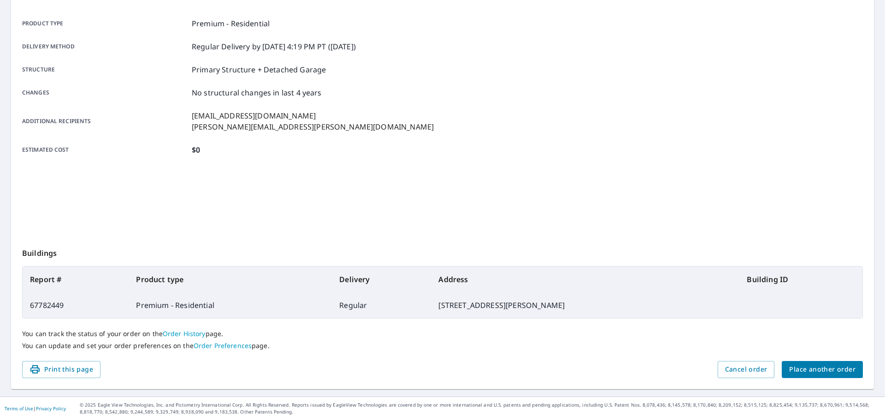
scroll to position [123, 0]
